Goal: Find specific page/section: Find specific page/section

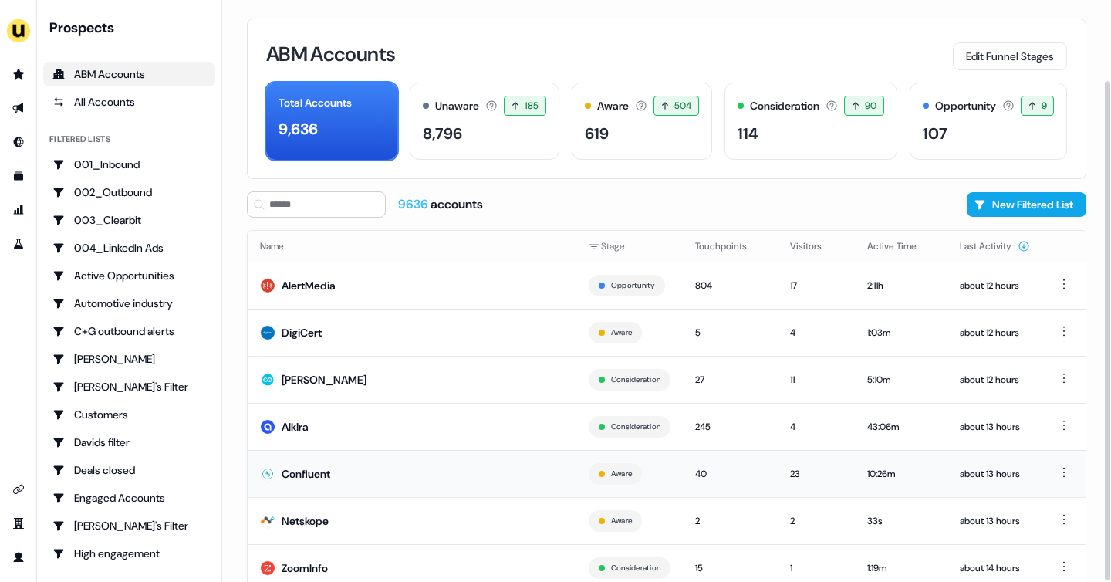
scroll to position [93, 0]
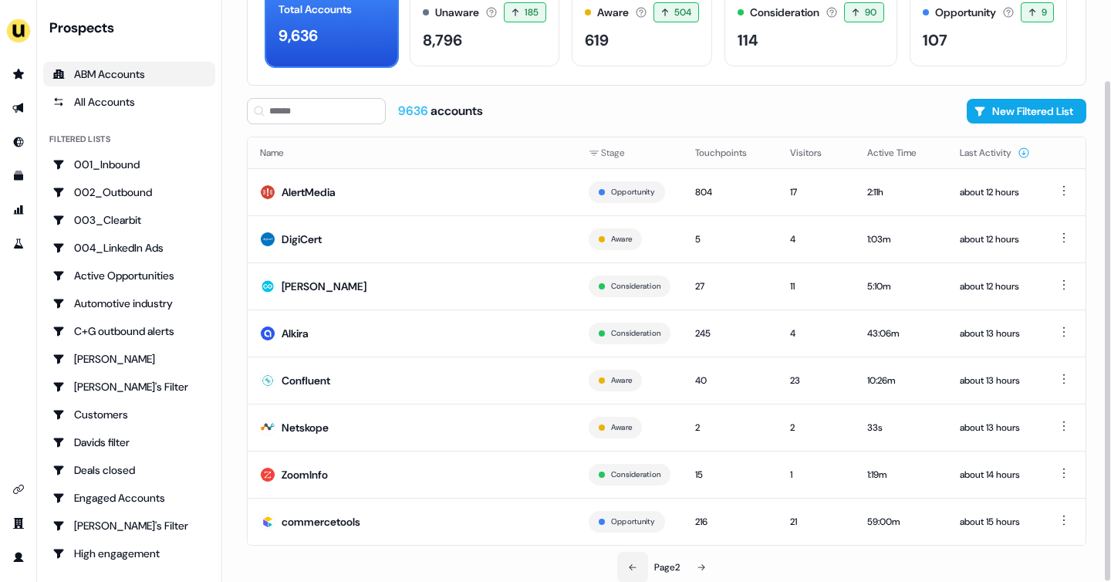
click at [621, 562] on button at bounding box center [632, 567] width 31 height 31
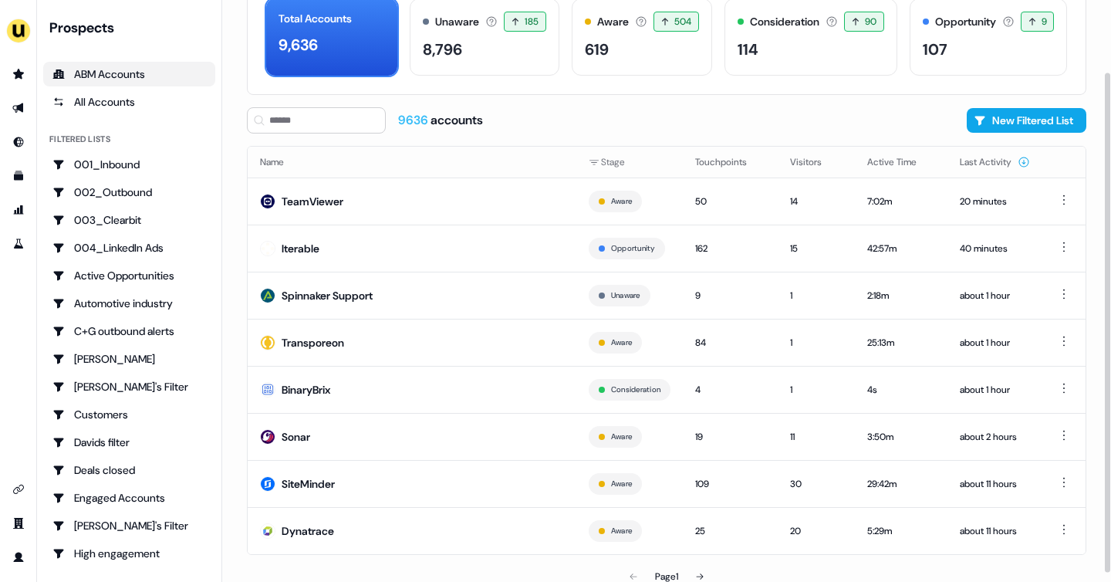
scroll to position [93, 0]
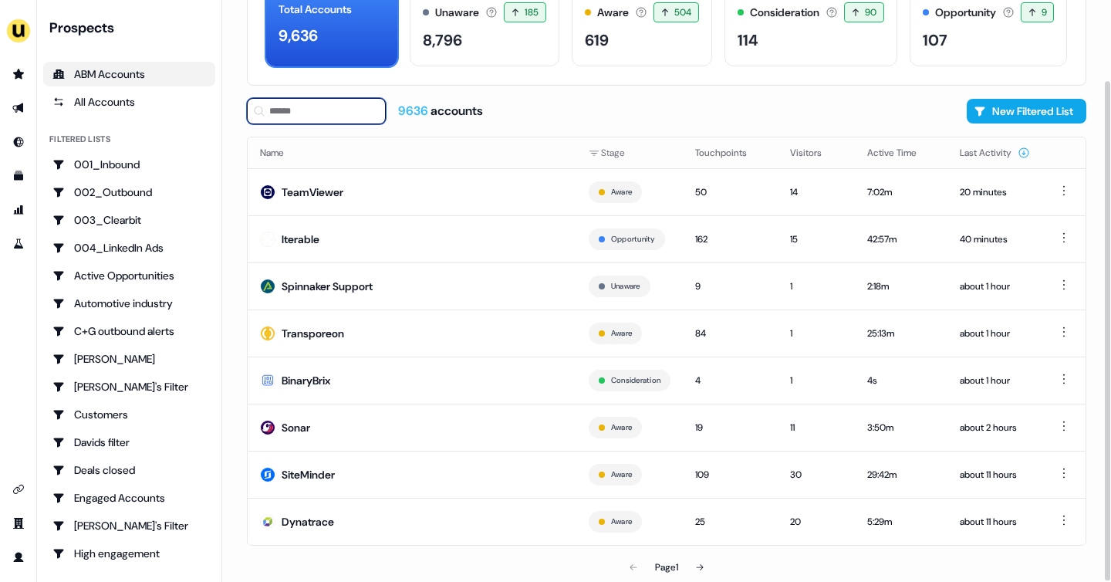
click at [304, 120] on input at bounding box center [316, 111] width 139 height 26
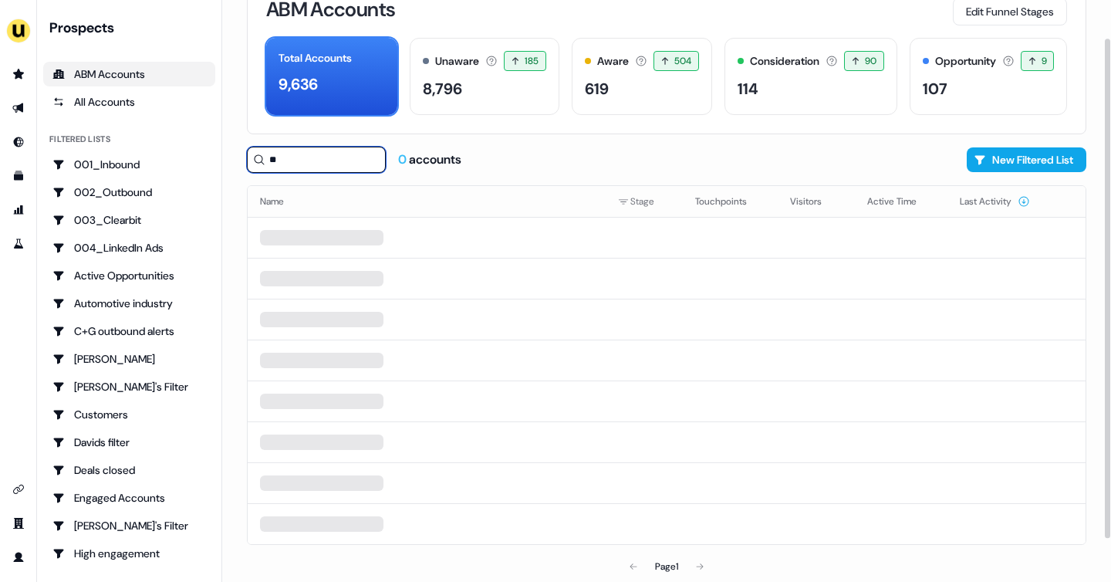
scroll to position [44, 0]
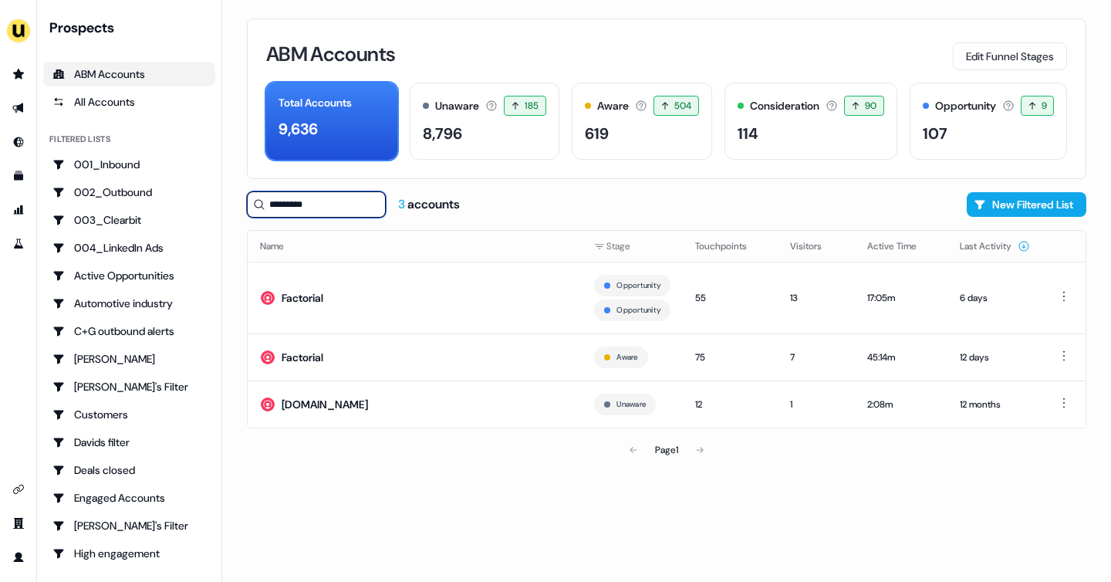
type input "*********"
